Goal: Information Seeking & Learning: Learn about a topic

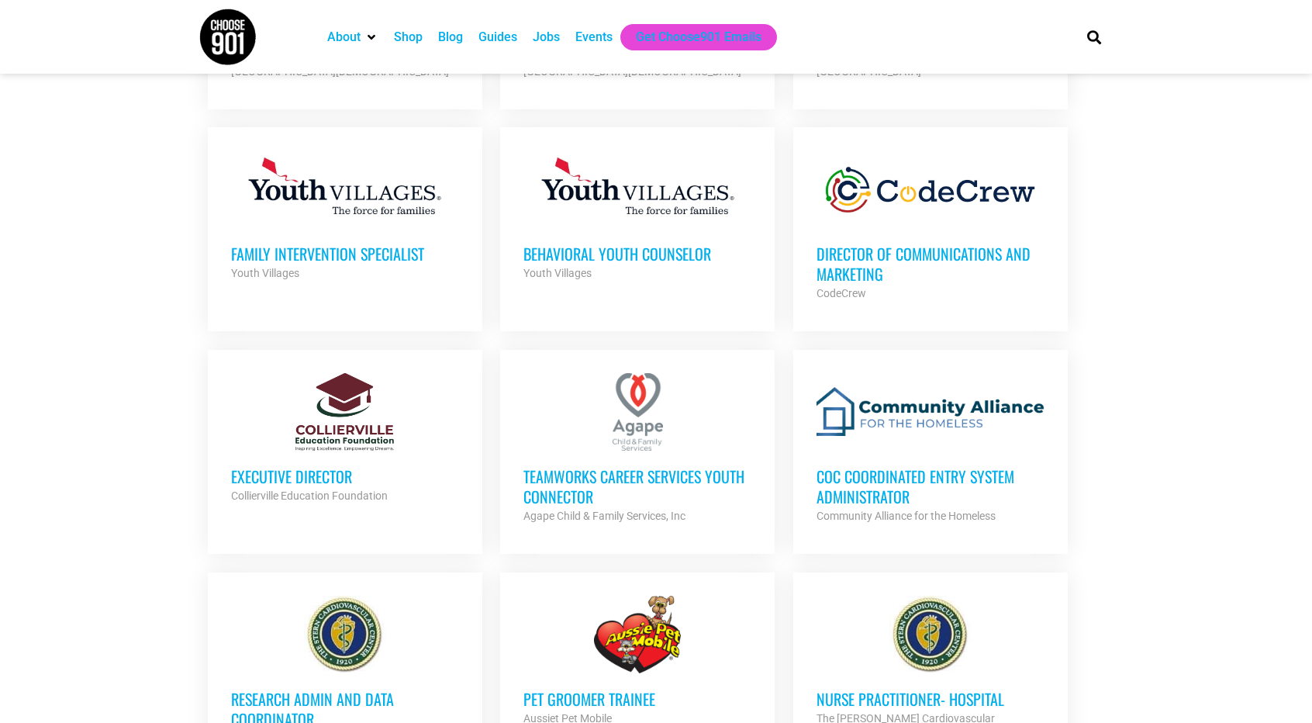
scroll to position [1006, 0]
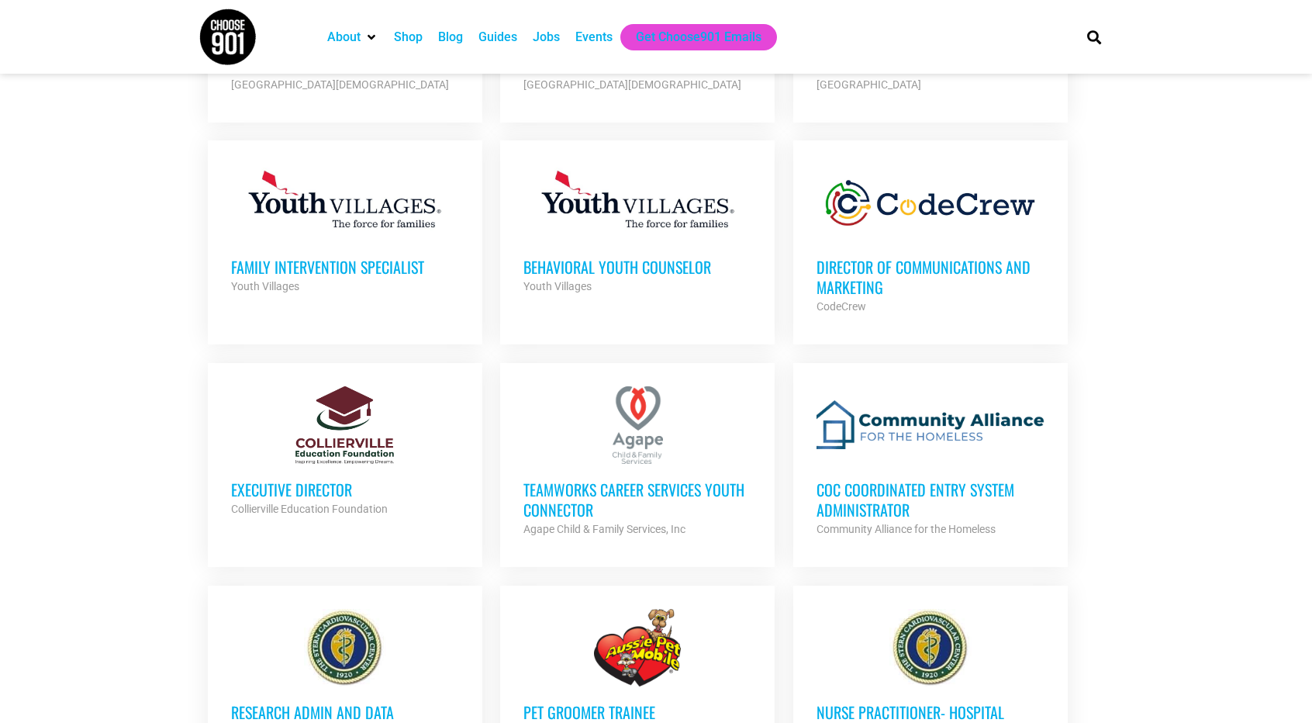
click at [632, 479] on h3 "TeamWorks Career Services Youth Connector" at bounding box center [637, 499] width 228 height 40
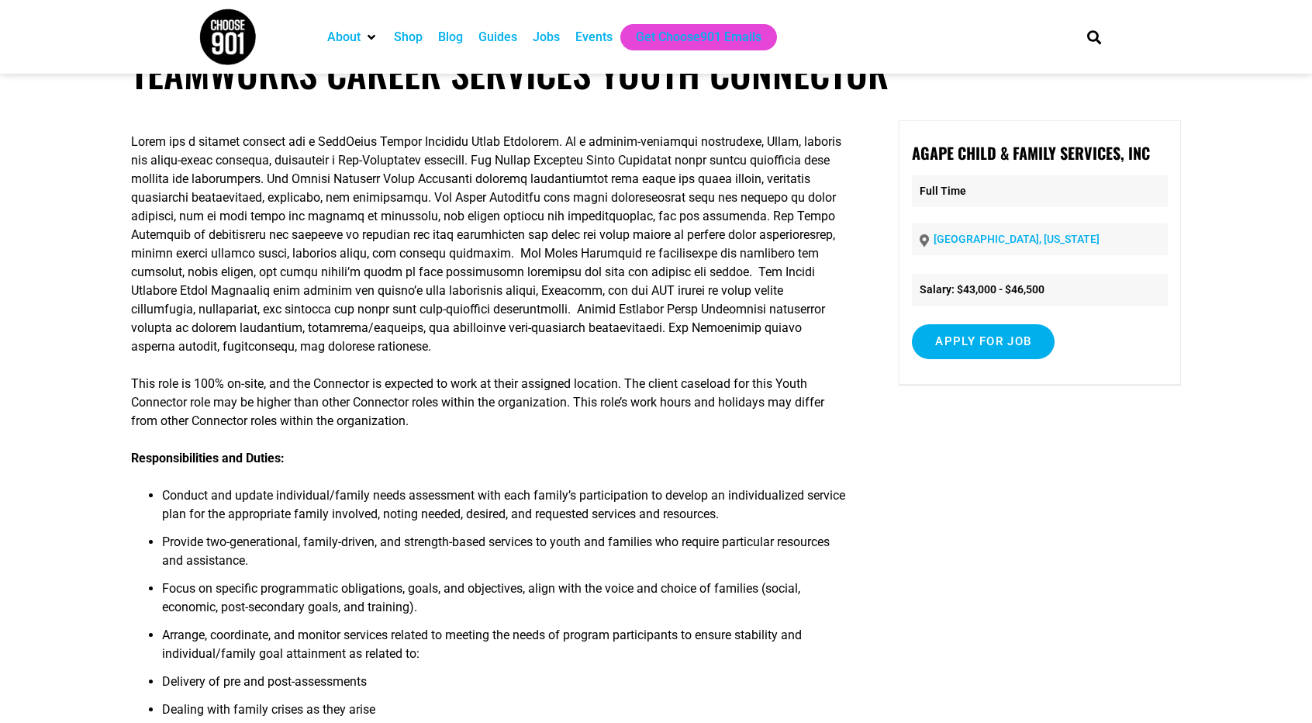
scroll to position [22, 0]
